Goal: Task Accomplishment & Management: Manage account settings

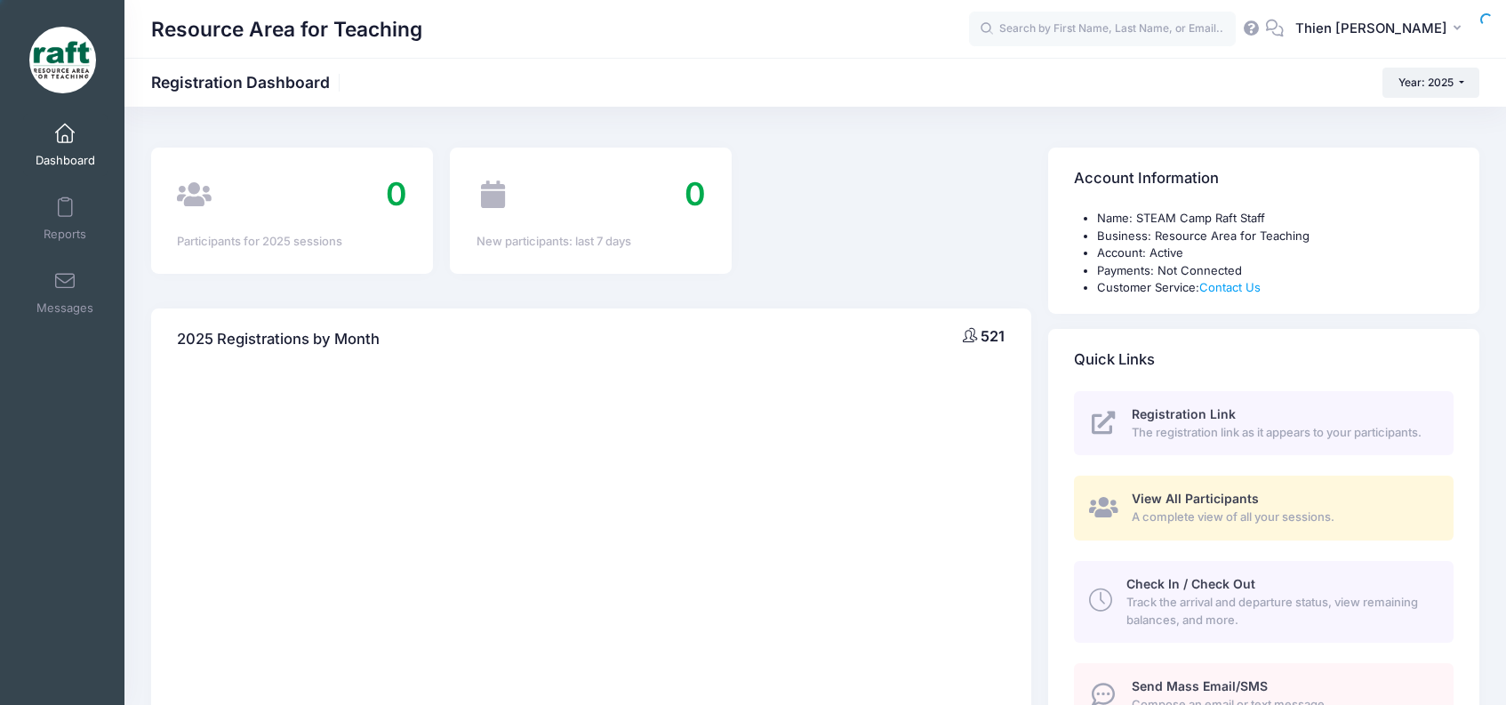
select select
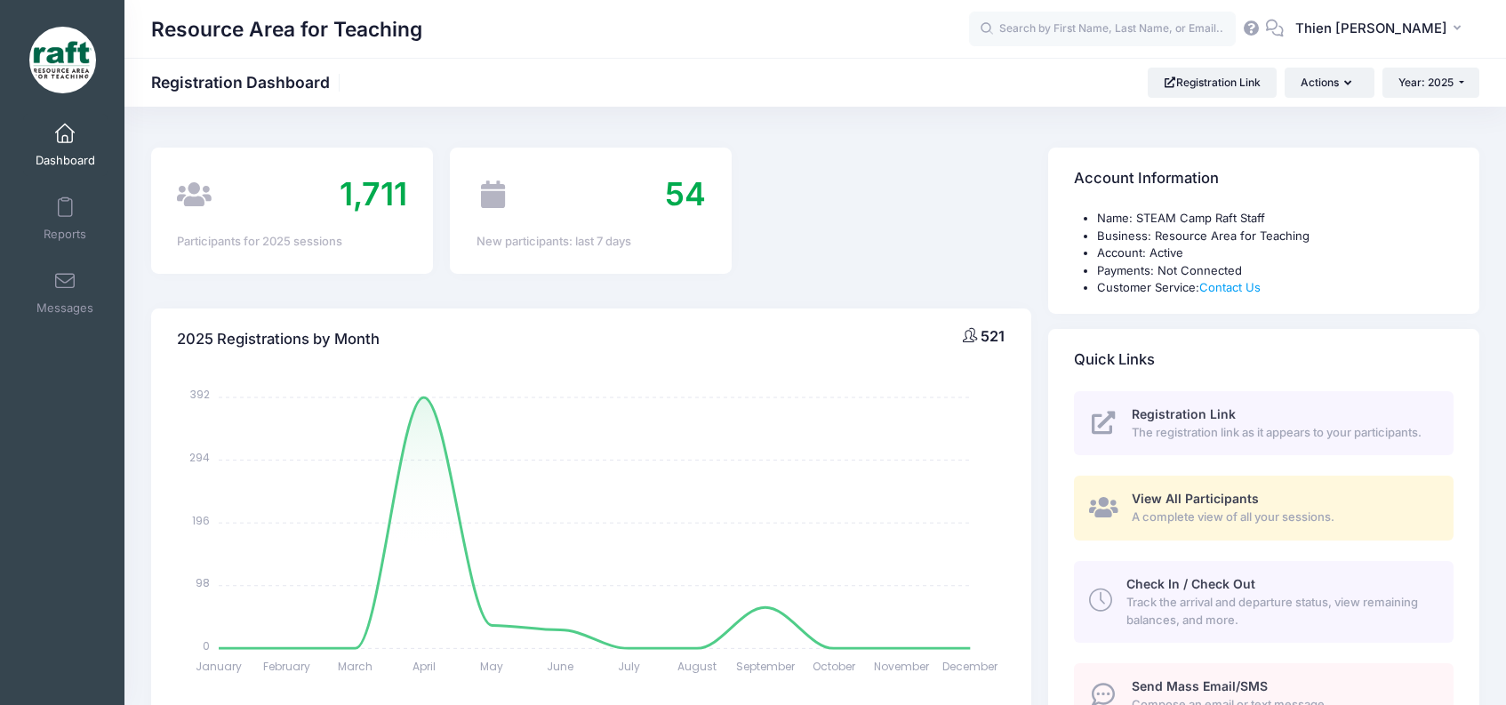
click at [1247, 484] on link "View All Participants A complete view of all your sessions." at bounding box center [1264, 508] width 380 height 65
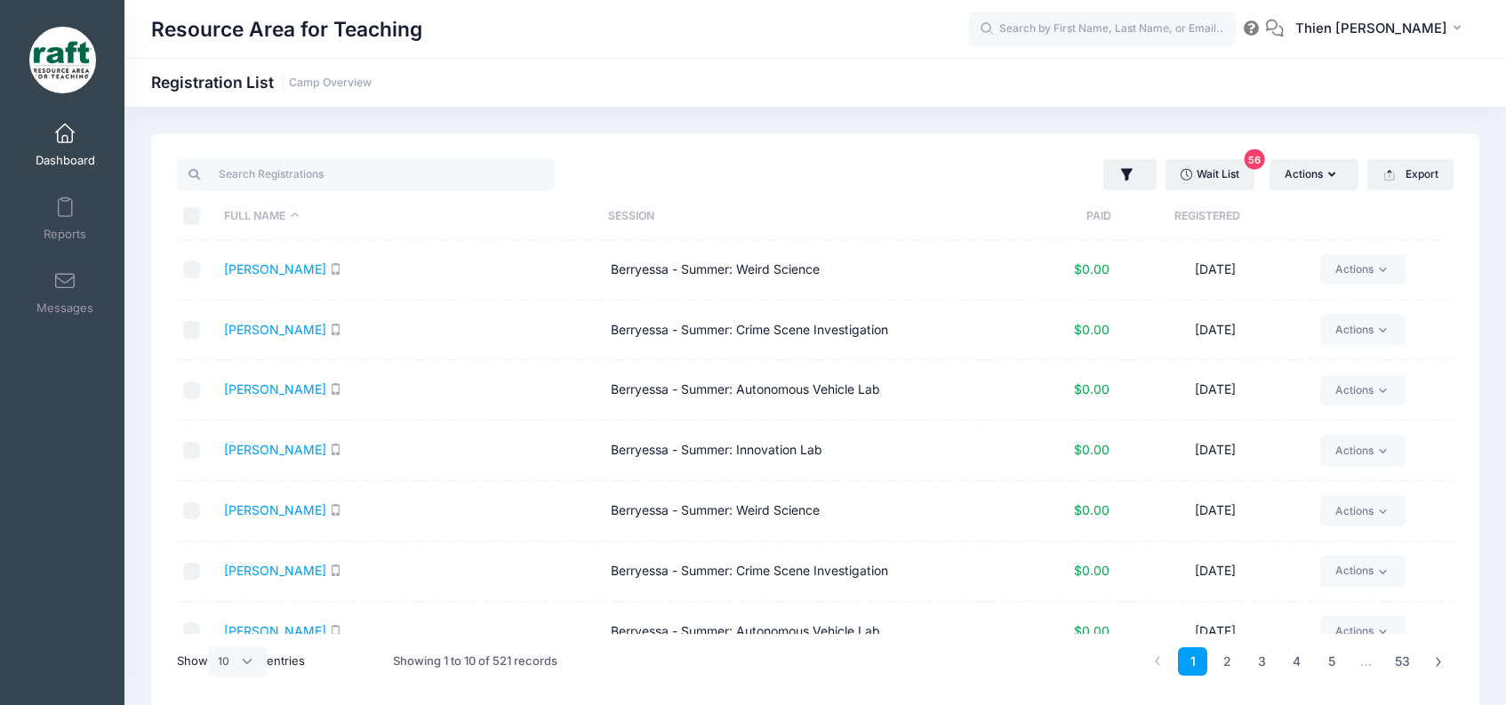
click at [1230, 225] on th "Registered" at bounding box center [1207, 216] width 192 height 47
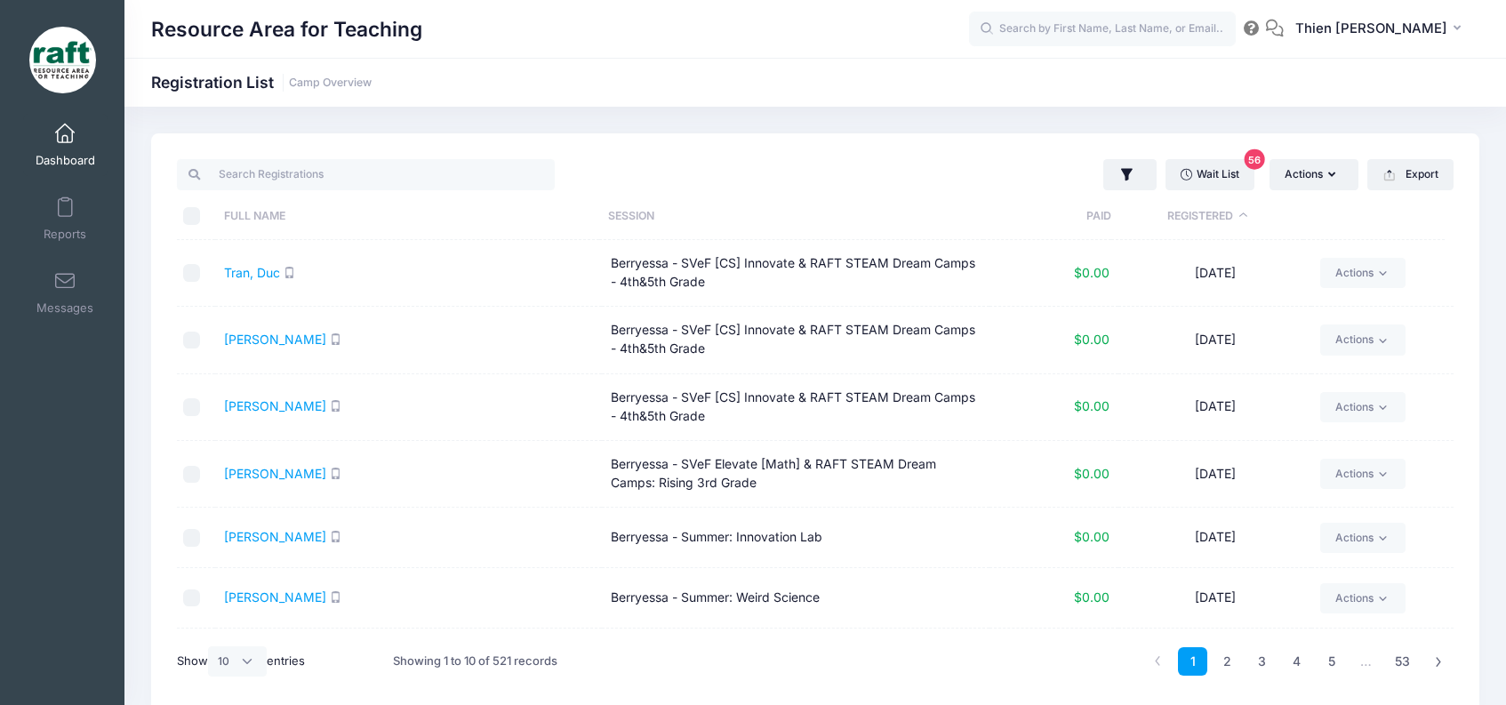
click at [1230, 220] on th "Registered" at bounding box center [1207, 216] width 192 height 47
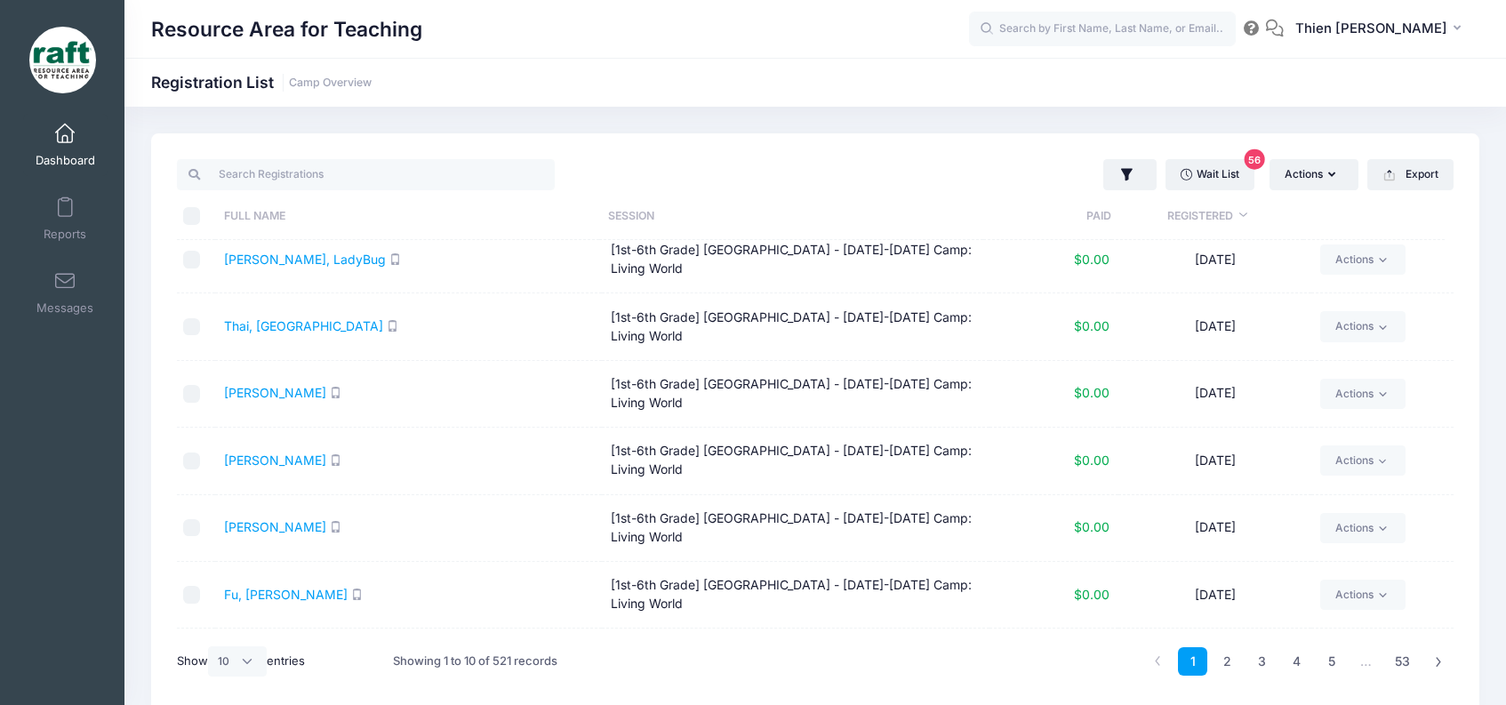
scroll to position [208, 0]
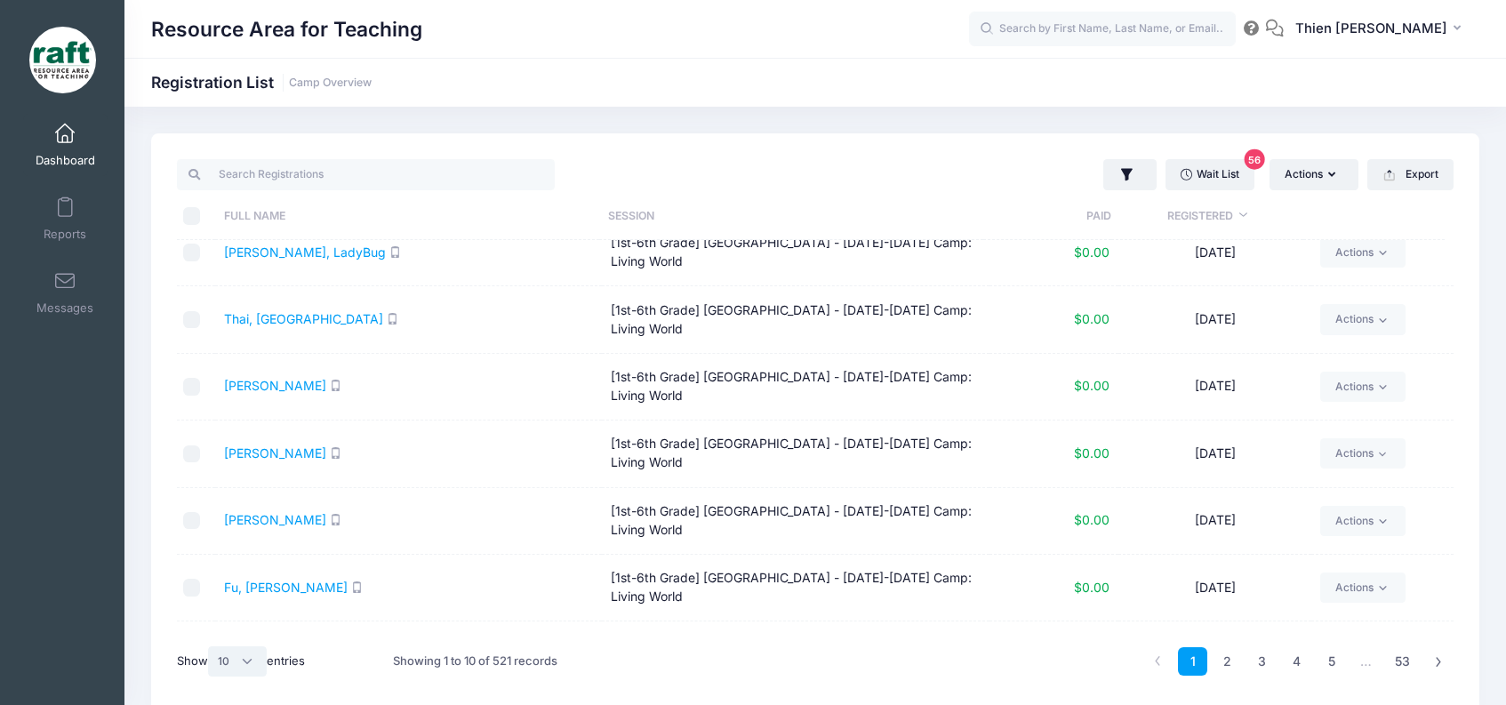
click at [250, 669] on select "All 10 25 50" at bounding box center [237, 661] width 59 height 30
select select "50"
click at [211, 646] on select "All 10 25 50" at bounding box center [237, 661] width 59 height 30
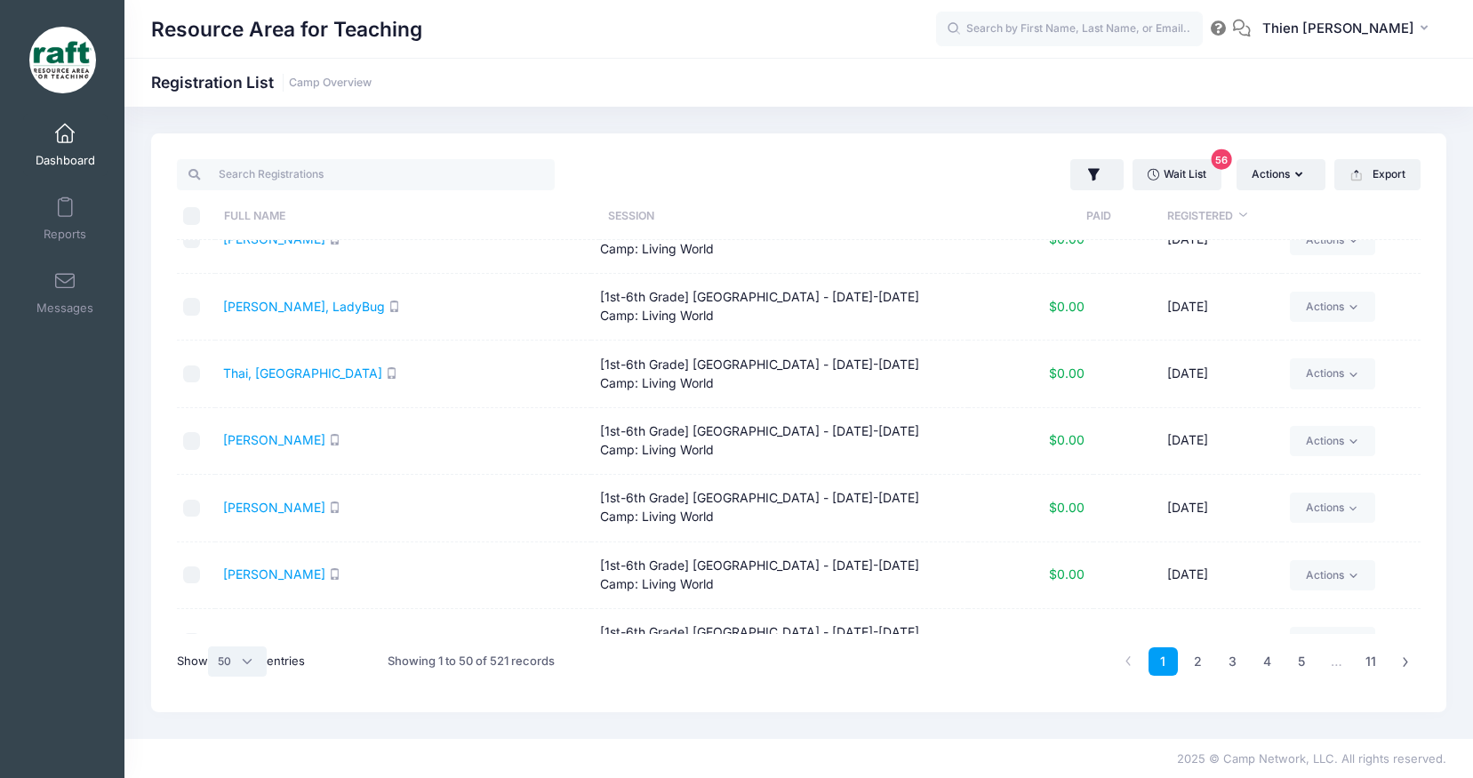
scroll to position [0, 0]
